Goal: Check status: Check status

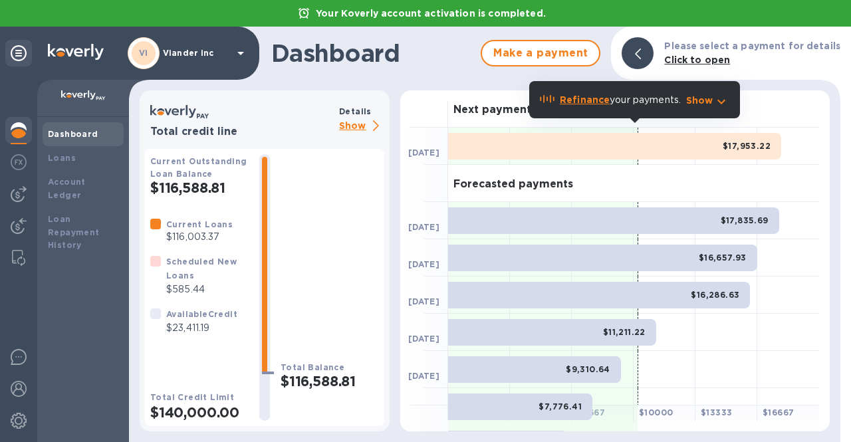
click at [357, 129] on p "Show" at bounding box center [361, 126] width 45 height 17
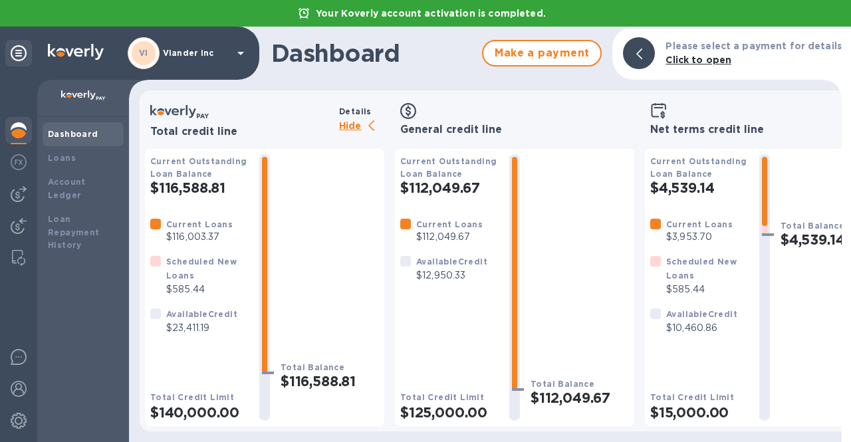
click at [350, 128] on p "Hide" at bounding box center [361, 126] width 45 height 17
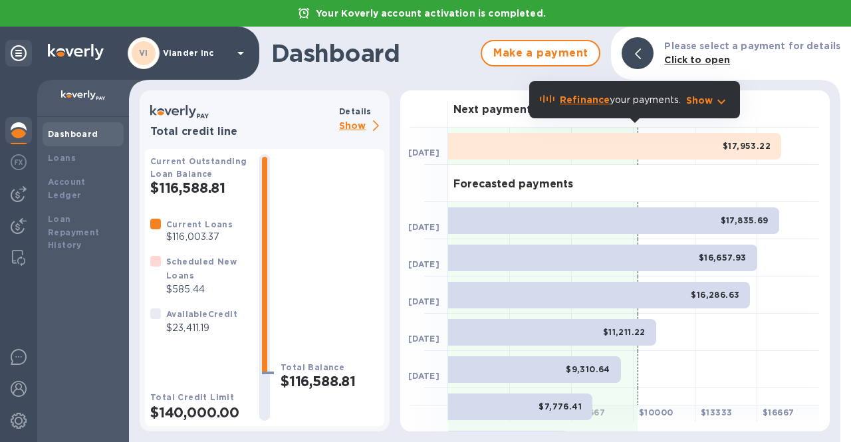
click at [360, 128] on p "Show" at bounding box center [361, 126] width 45 height 17
click at [352, 124] on p "Show" at bounding box center [361, 126] width 45 height 17
click at [342, 126] on p "Show" at bounding box center [361, 126] width 45 height 17
